Goal: Task Accomplishment & Management: Manage account settings

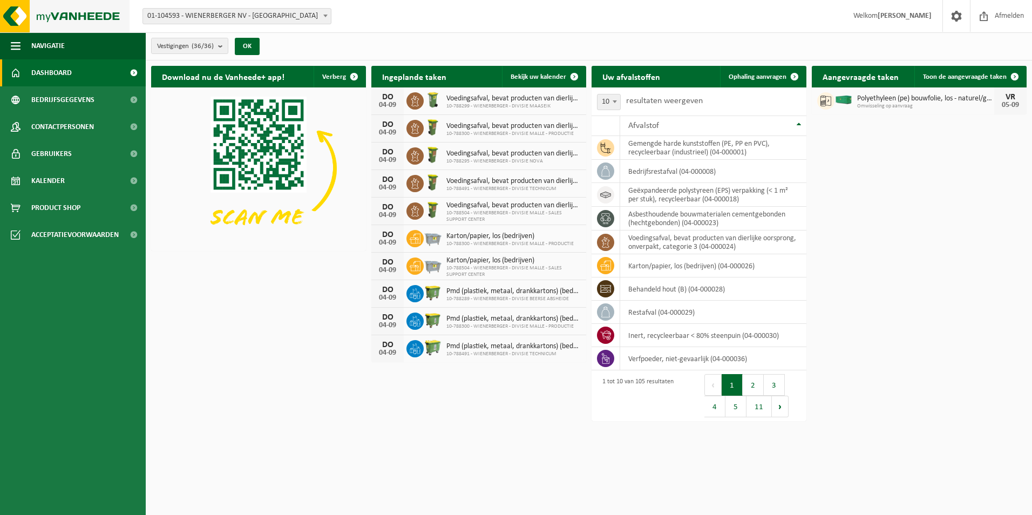
click at [85, 5] on img at bounding box center [65, 16] width 130 height 32
click at [961, 23] on span at bounding box center [956, 16] width 16 height 32
